Goal: Task Accomplishment & Management: Use online tool/utility

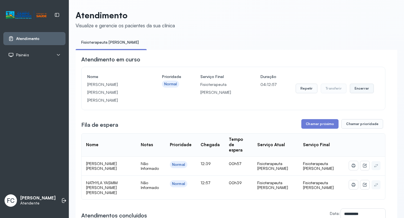
click at [359, 86] on button "Encerrar" at bounding box center [362, 89] width 24 height 10
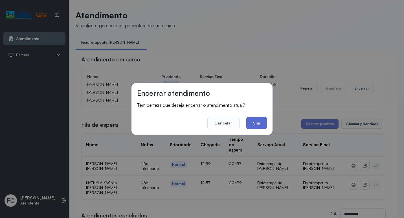
click at [259, 127] on button "Sim" at bounding box center [256, 123] width 21 height 12
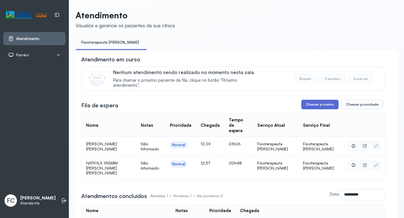
click at [310, 105] on button "Chamar próximo" at bounding box center [319, 105] width 37 height 10
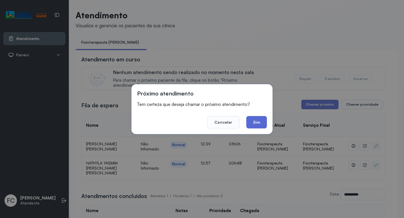
click at [254, 126] on button "Sim" at bounding box center [256, 122] width 21 height 12
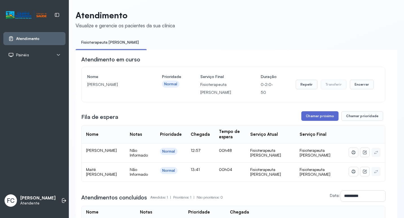
click at [314, 117] on button "Chamar próximo" at bounding box center [319, 116] width 37 height 10
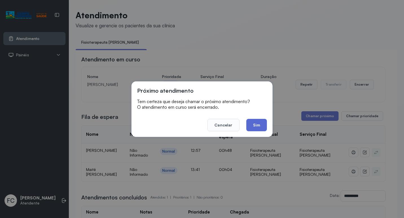
click at [255, 128] on button "Sim" at bounding box center [256, 125] width 21 height 12
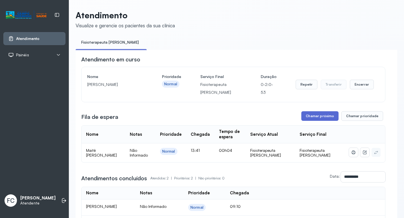
click at [315, 118] on button "Chamar próximo" at bounding box center [319, 116] width 37 height 10
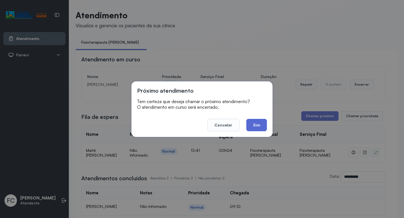
click at [258, 128] on button "Sim" at bounding box center [256, 125] width 21 height 12
